Goal: Submit feedback/report problem: Submit feedback/report problem

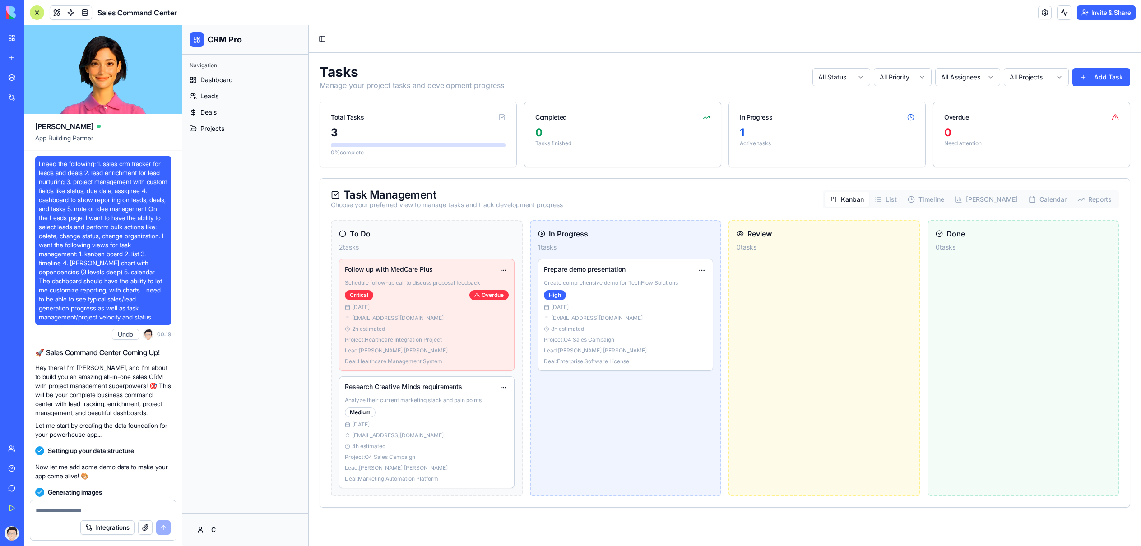
scroll to position [1542, 0]
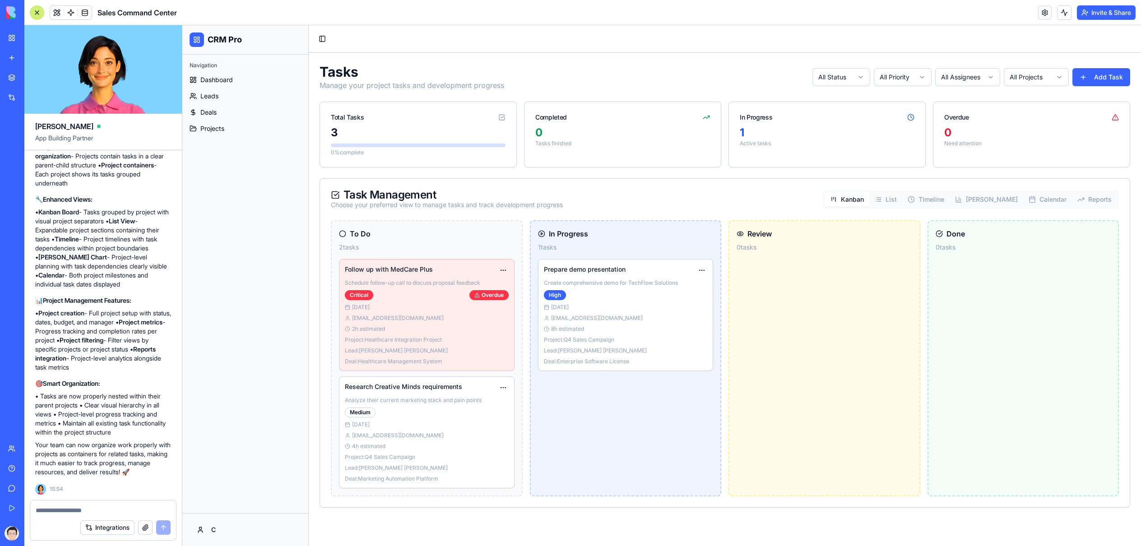
click at [211, 71] on div "Navigation" at bounding box center [245, 65] width 119 height 14
click at [213, 76] on span "Dashboard" at bounding box center [216, 79] width 33 height 9
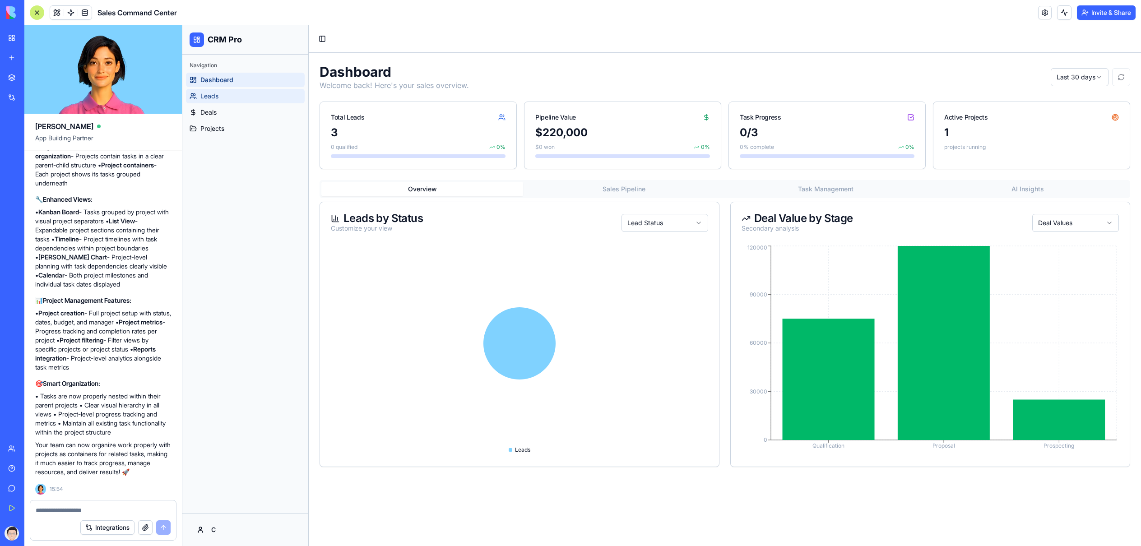
click at [213, 95] on span "Leads" at bounding box center [209, 96] width 18 height 9
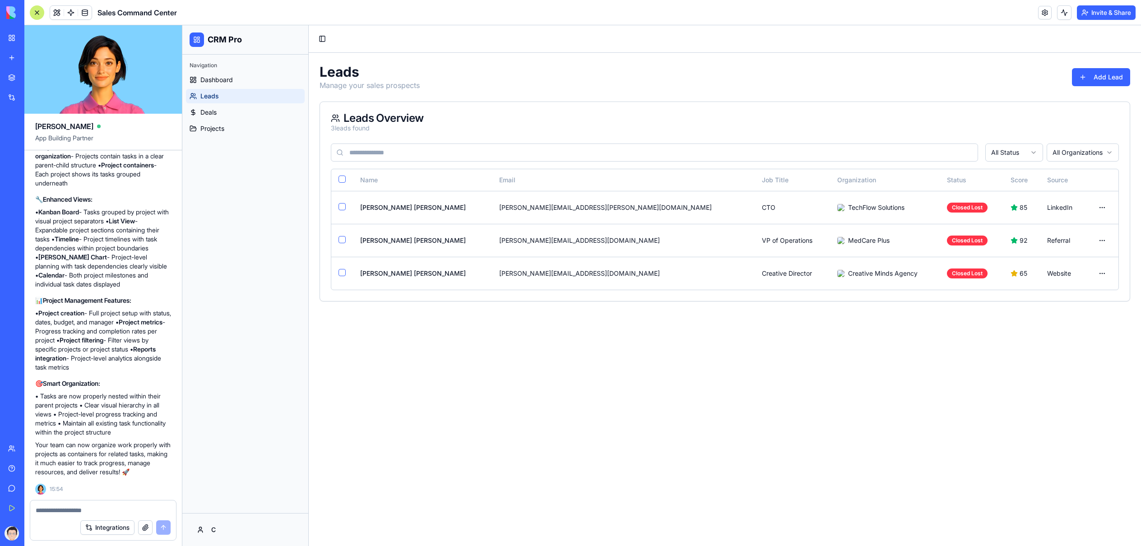
click at [13, 39] on link "My Workspace" at bounding box center [21, 38] width 36 height 18
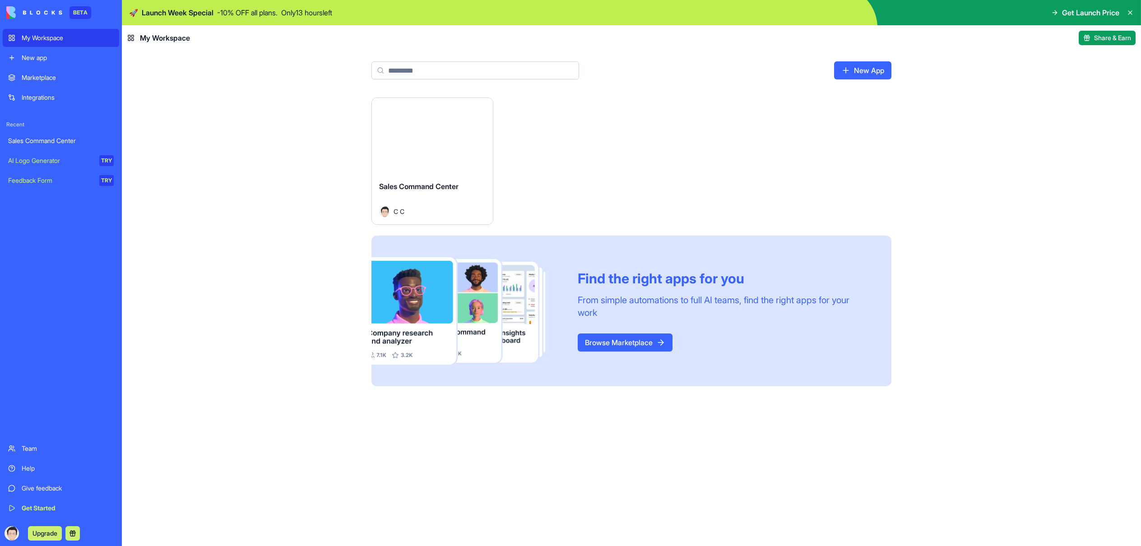
click at [438, 139] on button "Launch" at bounding box center [433, 136] width 68 height 18
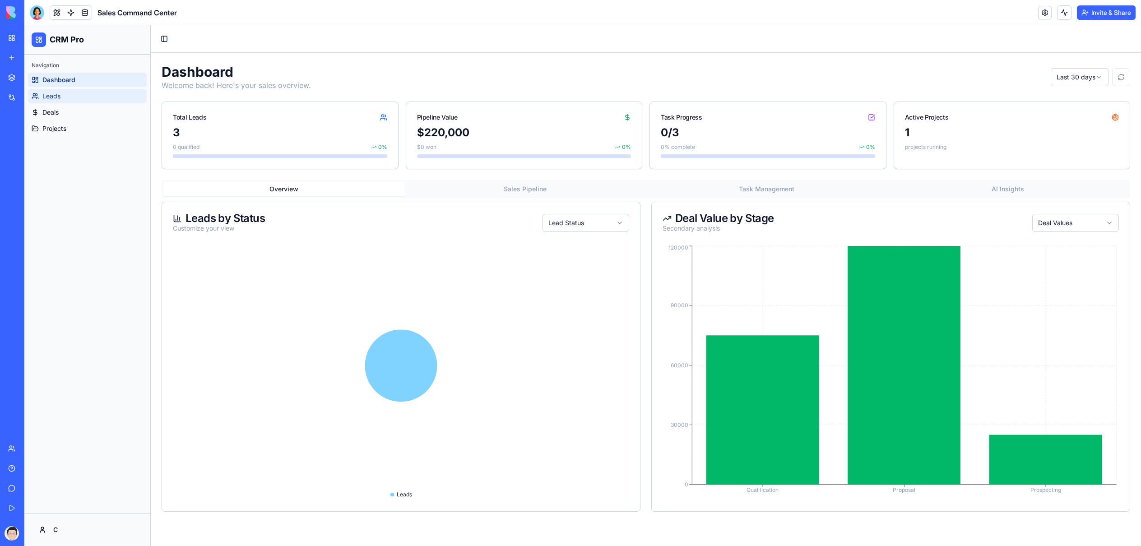
click at [77, 95] on link "Leads" at bounding box center [87, 96] width 119 height 14
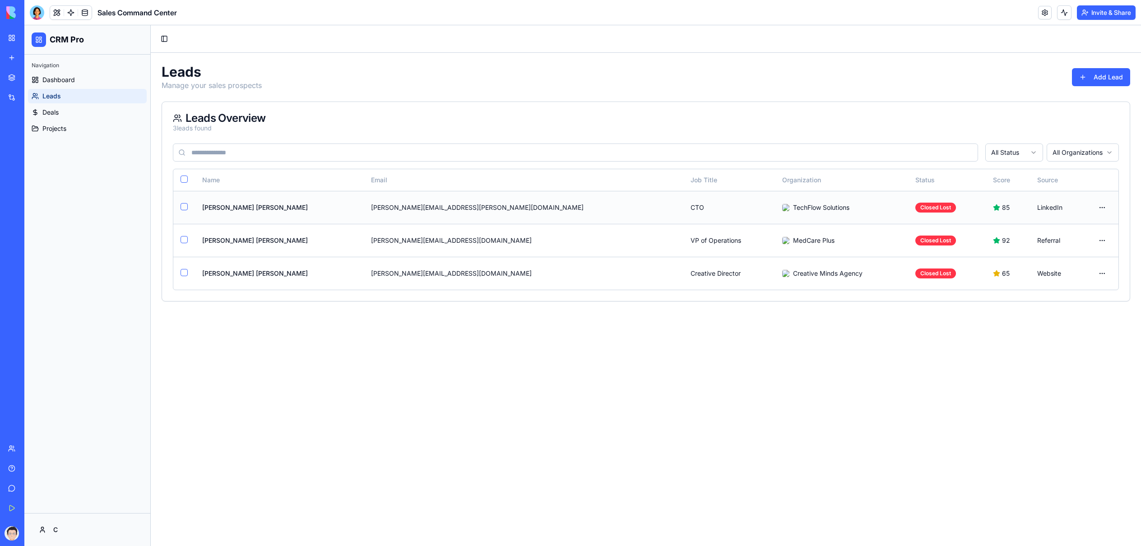
click at [185, 205] on button "button" at bounding box center [184, 206] width 7 height 7
click at [182, 235] on td at bounding box center [184, 240] width 22 height 33
click at [181, 269] on button "button" at bounding box center [184, 272] width 7 height 7
click at [181, 239] on button "button" at bounding box center [184, 239] width 7 height 7
click at [1064, 121] on html "CRM Pro Navigation Dashboard Leads Deals Projects C Toggle Sidebar Leads Manage…" at bounding box center [582, 285] width 1117 height 521
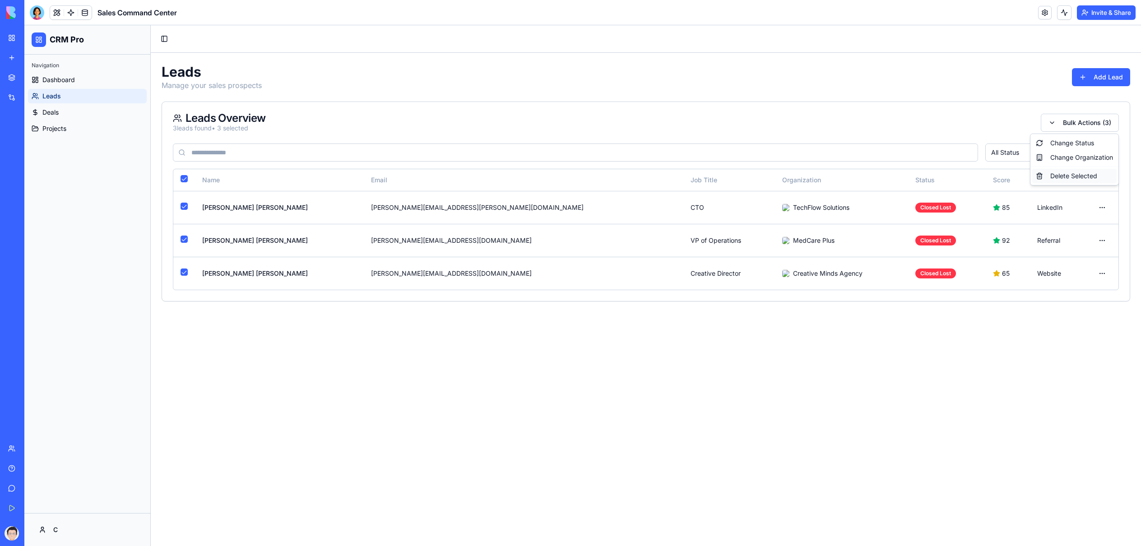
click at [1059, 177] on div "Delete Selected" at bounding box center [1074, 176] width 84 height 14
click at [307, 129] on div "Leads Overview 3 leads found" at bounding box center [646, 123] width 946 height 20
click at [106, 108] on link "Deals" at bounding box center [87, 112] width 119 height 14
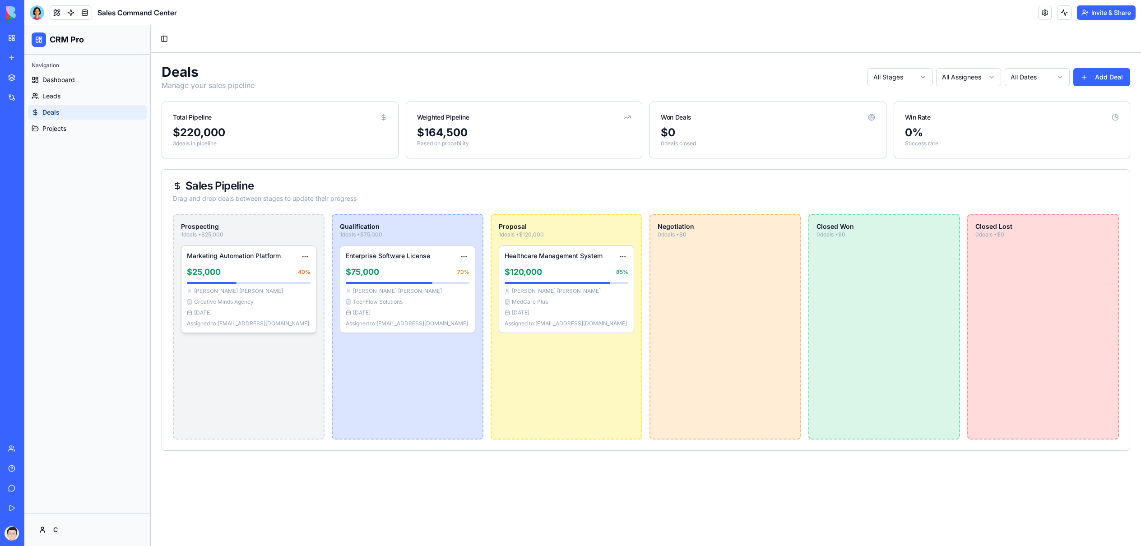
click at [223, 263] on div "Marketing Automation Platform $25,000 40 % [PERSON_NAME] Creative Minds Agency …" at bounding box center [248, 289] width 135 height 87
click at [308, 254] on html "CRM Pro Navigation Dashboard Leads Deals Projects C Toggle Sidebar Deals Manage…" at bounding box center [582, 285] width 1117 height 521
click at [293, 272] on div "Edit Deal" at bounding box center [281, 273] width 53 height 14
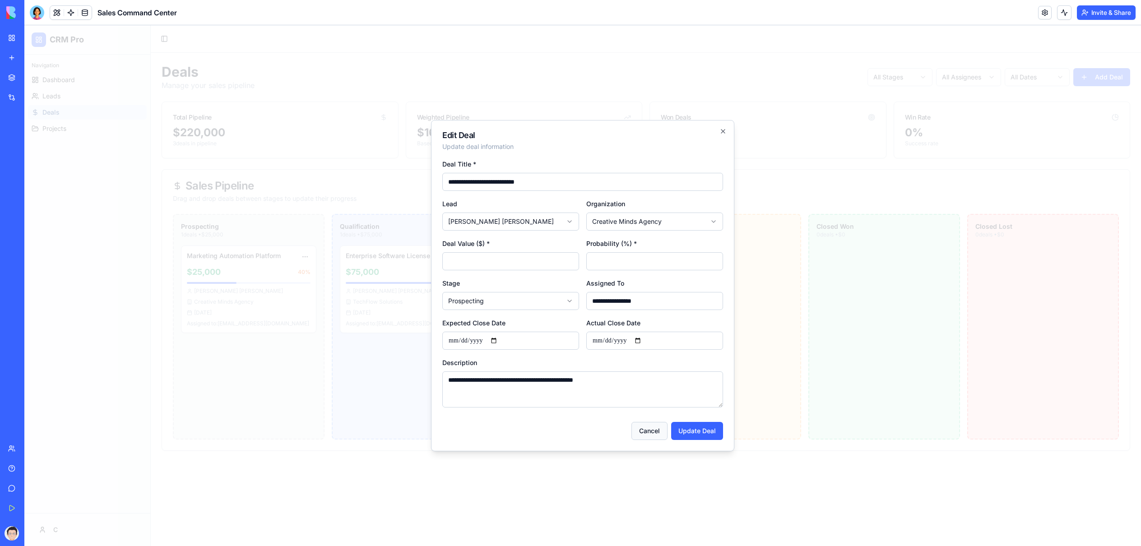
click at [655, 427] on button "Cancel" at bounding box center [650, 431] width 36 height 18
type input "*"
type input "**"
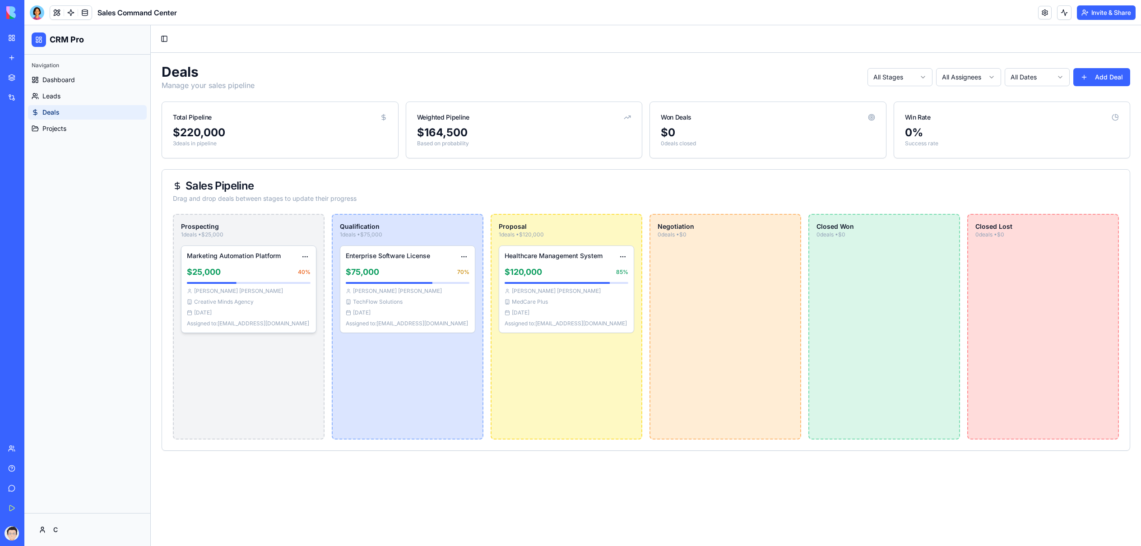
click at [265, 261] on div "Marketing Automation Platform" at bounding box center [249, 256] width 124 height 11
click at [302, 256] on html "CRM Pro Navigation Dashboard Leads Deals Projects C Toggle Sidebar Deals Manage…" at bounding box center [582, 285] width 1117 height 521
click at [390, 266] on div "$75,000 70 %" at bounding box center [408, 272] width 124 height 13
click at [386, 252] on h4 "Enterprise Software License" at bounding box center [388, 255] width 84 height 9
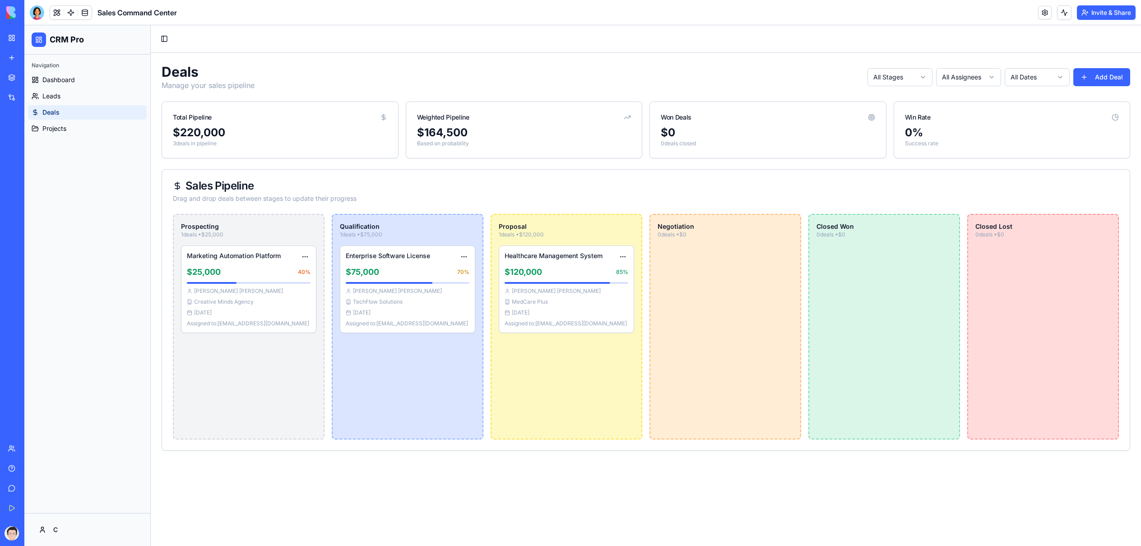
click at [281, 58] on div "Deals Manage your sales pipeline All Stages All Assignees All Dates Add Deal To…" at bounding box center [646, 257] width 990 height 409
click at [303, 254] on html "CRM Pro Navigation Dashboard Leads Deals Projects C Toggle Sidebar Deals Manage…" at bounding box center [582, 285] width 1117 height 521
click at [296, 269] on div "Edit Deal" at bounding box center [281, 273] width 53 height 14
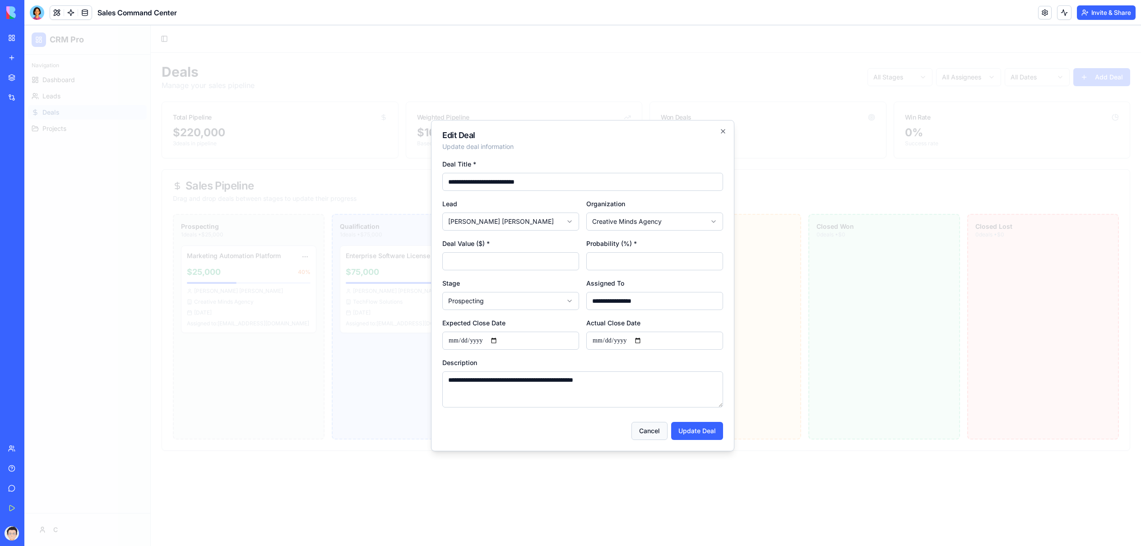
click at [649, 435] on button "Cancel" at bounding box center [650, 431] width 36 height 18
type input "*"
type input "**"
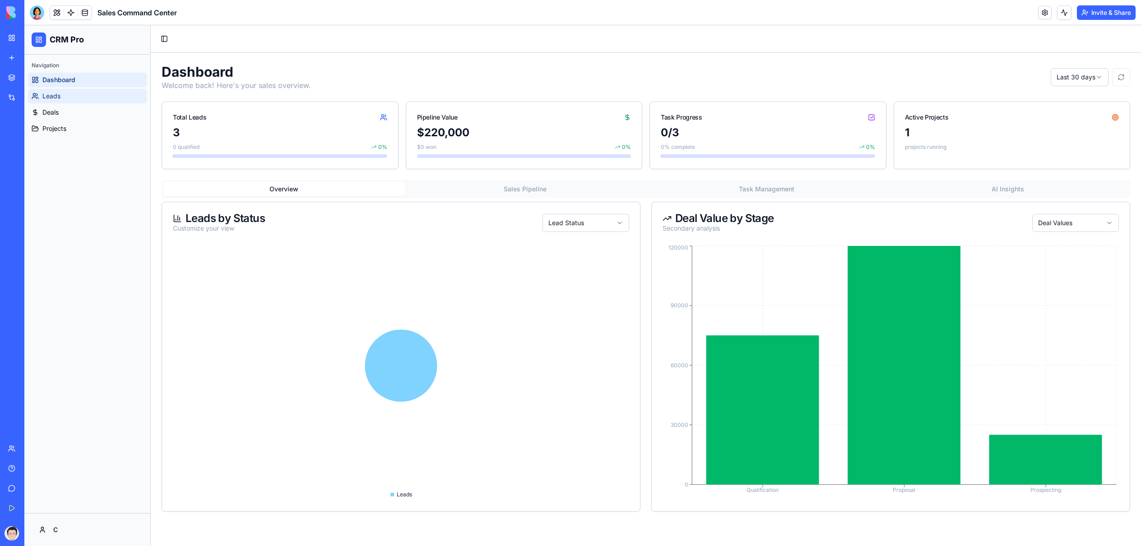
click at [88, 92] on link "Leads" at bounding box center [87, 96] width 119 height 14
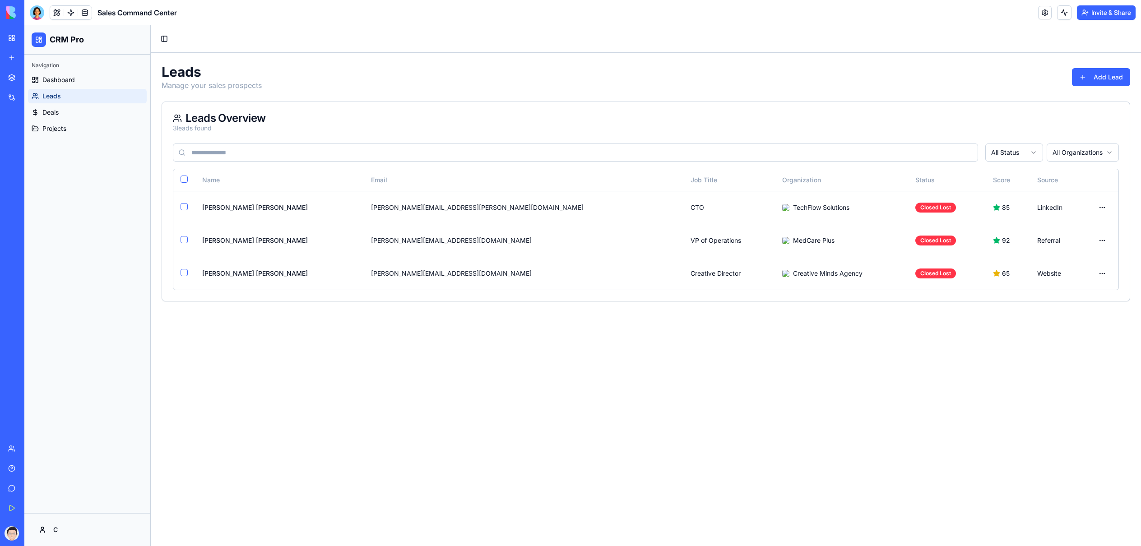
click at [12, 33] on link "My Workspace" at bounding box center [21, 38] width 36 height 18
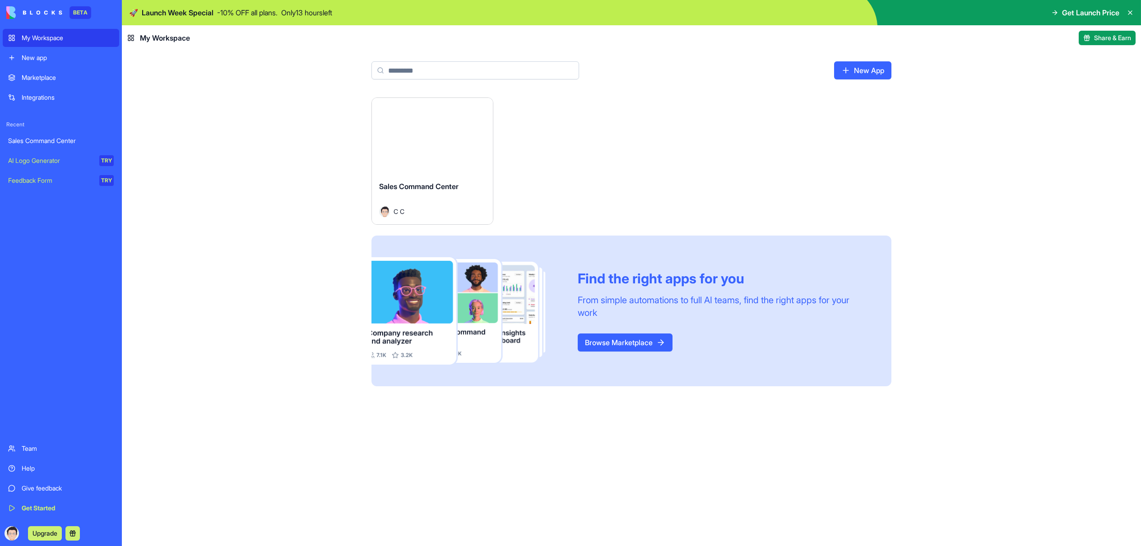
click at [480, 109] on html "BETA My Workspace New app Marketplace Integrations Recent Sales Command Center …" at bounding box center [570, 273] width 1141 height 546
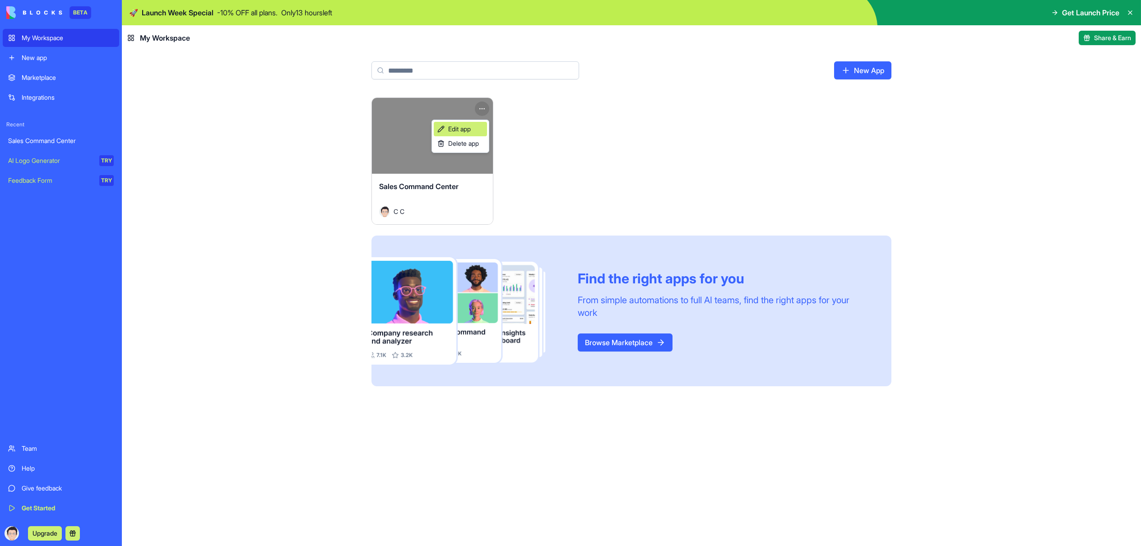
click at [463, 128] on span "Edit app" at bounding box center [459, 129] width 23 height 9
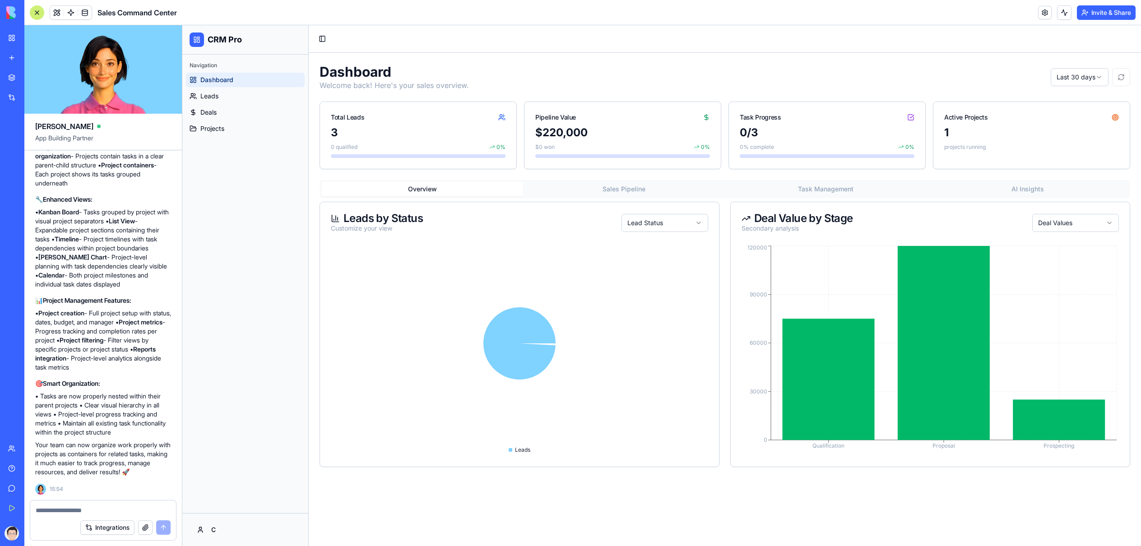
click at [136, 508] on textarea at bounding box center [103, 510] width 135 height 9
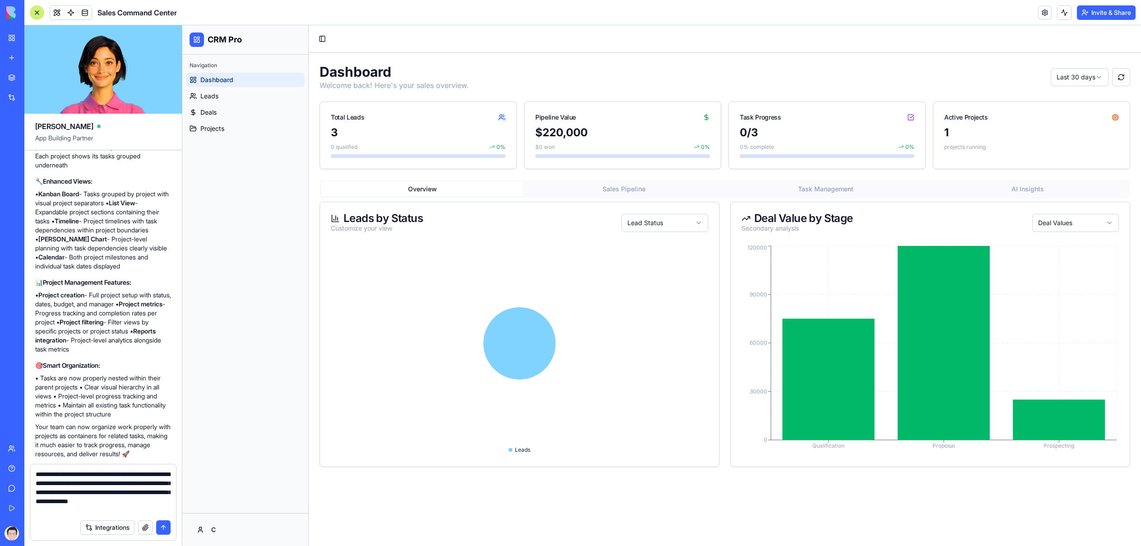
type textarea "**********"
click at [169, 524] on button "submit" at bounding box center [163, 527] width 14 height 14
